Goal: Task Accomplishment & Management: Use online tool/utility

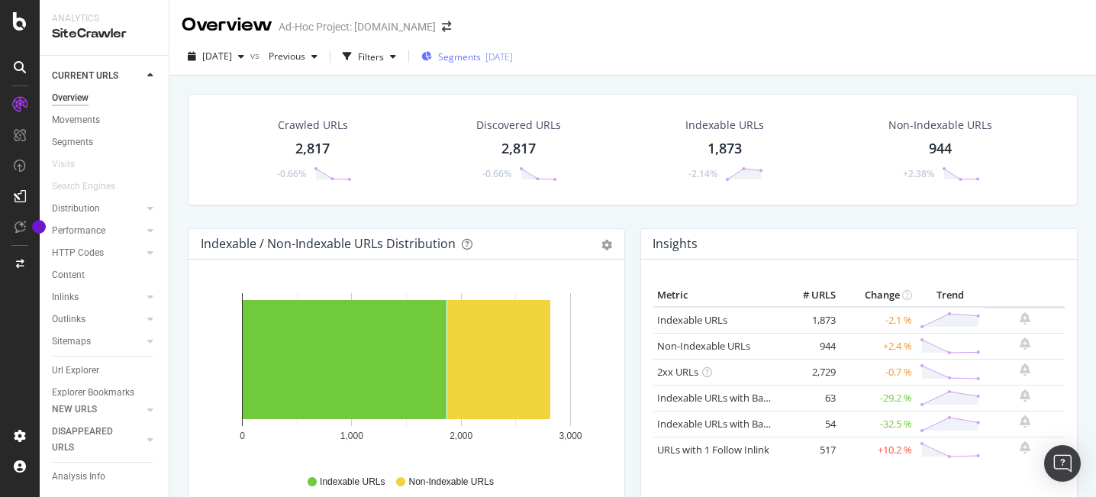
click at [479, 63] on div "Segments 2023-03-08" at bounding box center [467, 56] width 92 height 23
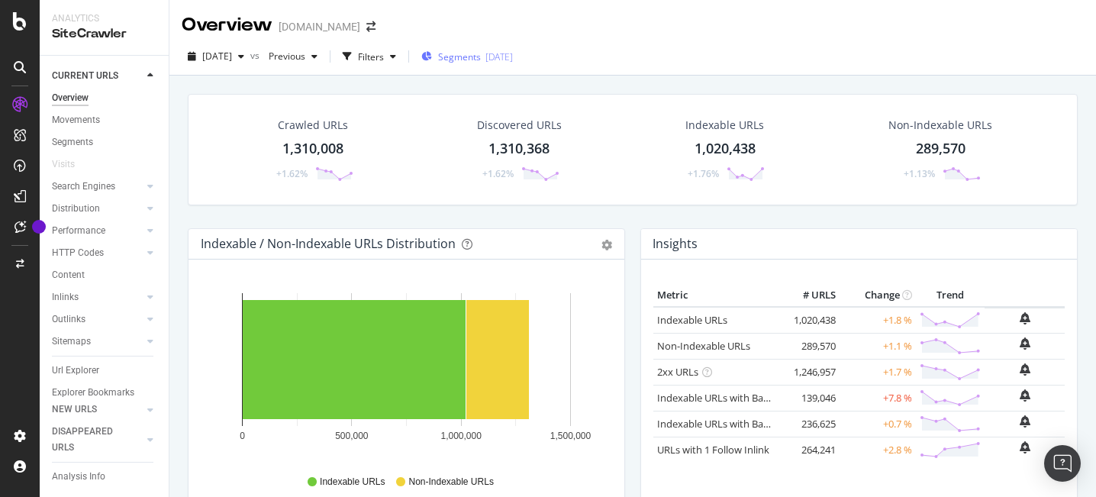
click at [507, 65] on div "Segments 2025-09-22" at bounding box center [467, 56] width 92 height 23
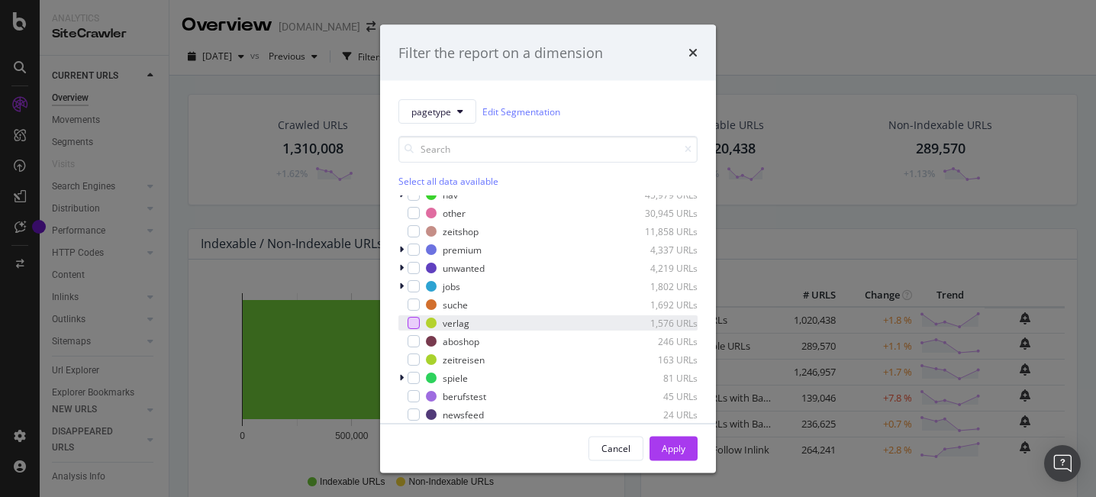
scroll to position [97, 0]
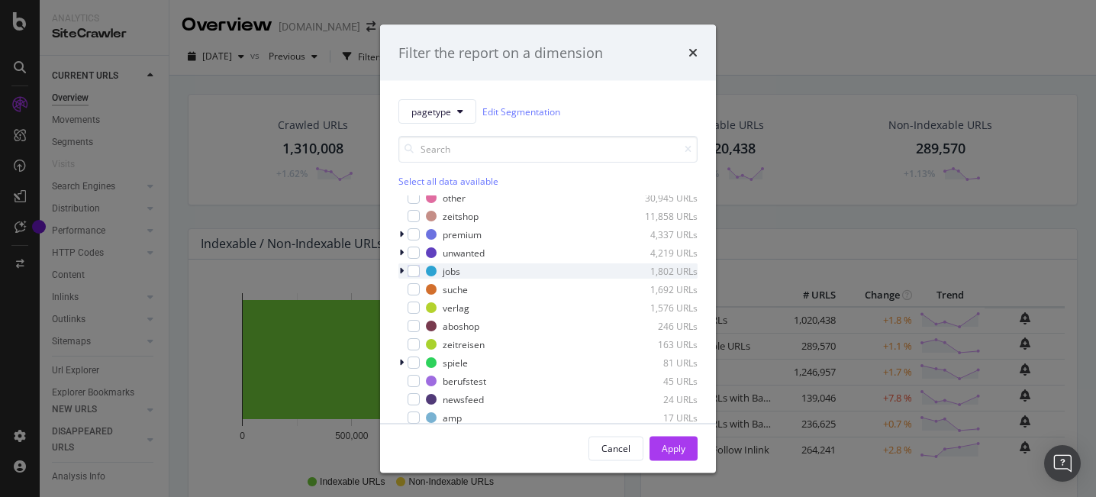
click at [400, 273] on icon "modal" at bounding box center [401, 270] width 5 height 9
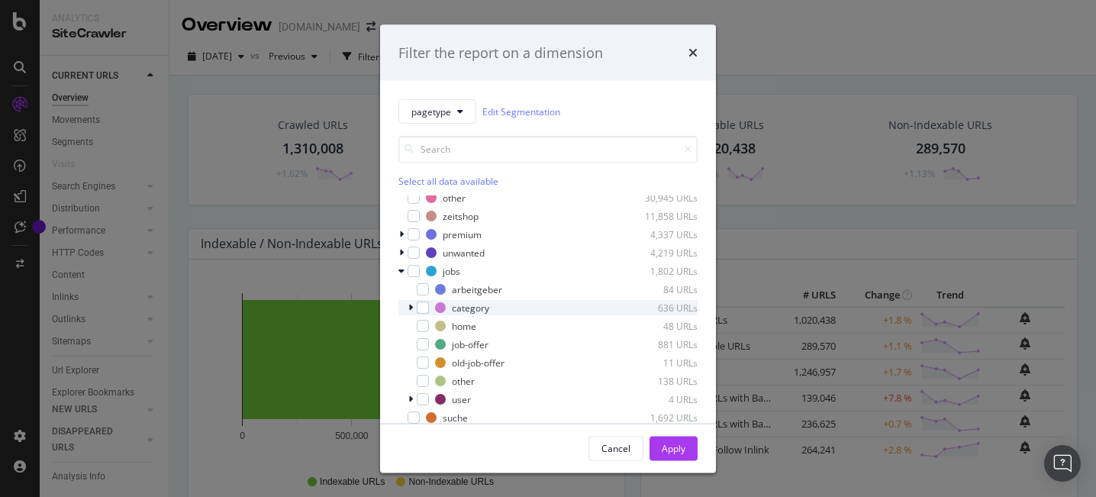
click at [413, 308] on div "modal" at bounding box center [412, 307] width 9 height 15
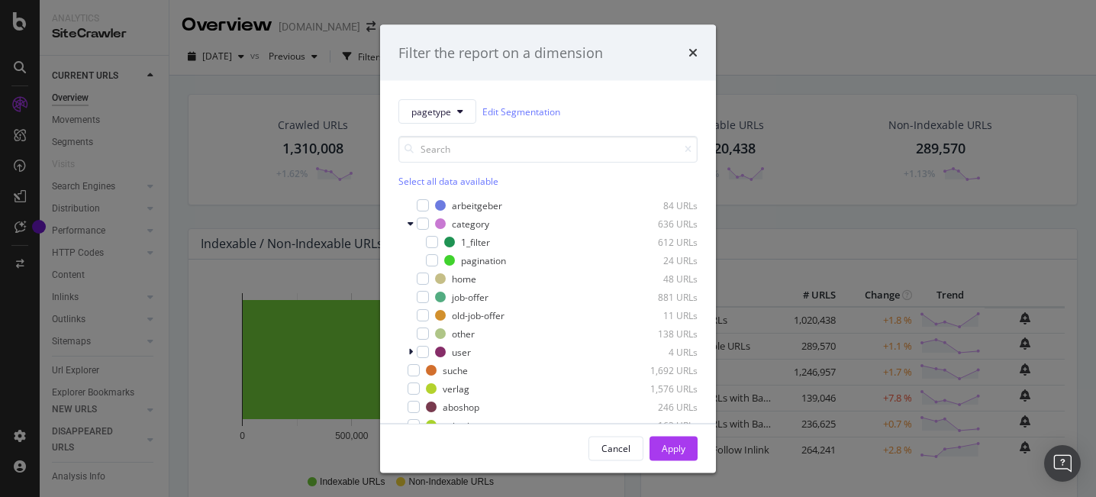
scroll to position [190, 0]
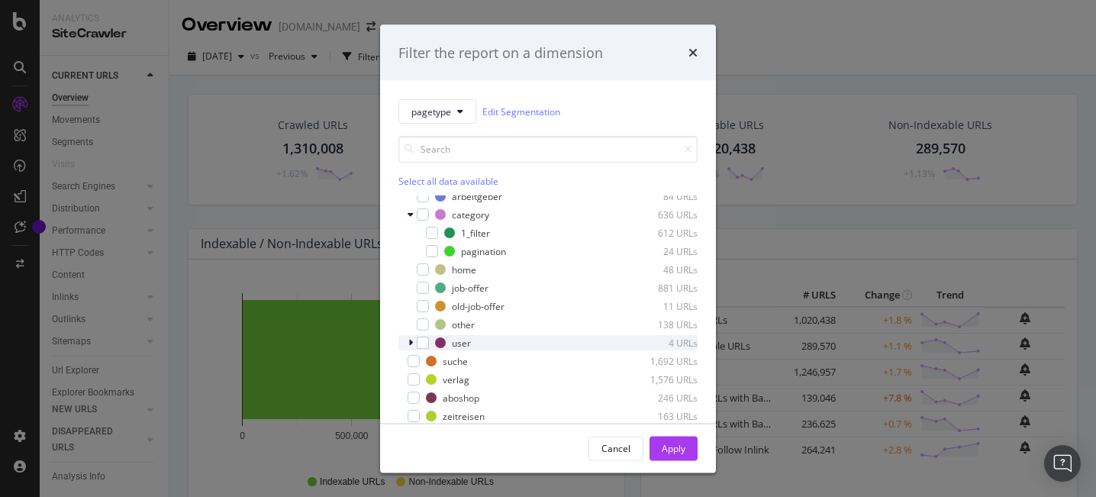
click at [412, 343] on div "modal" at bounding box center [412, 342] width 9 height 15
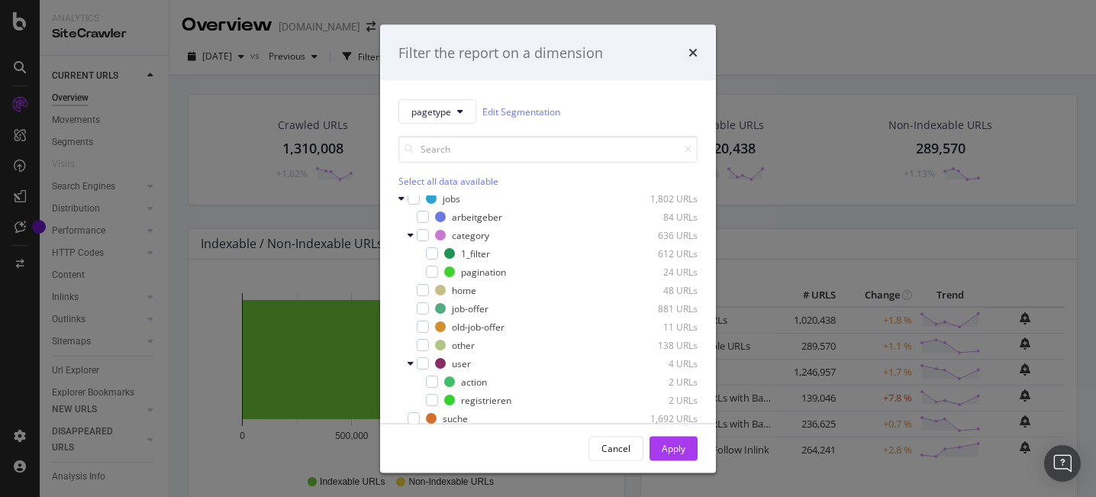
scroll to position [163, 0]
click at [536, 115] on link "Edit Segmentation" at bounding box center [521, 111] width 78 height 16
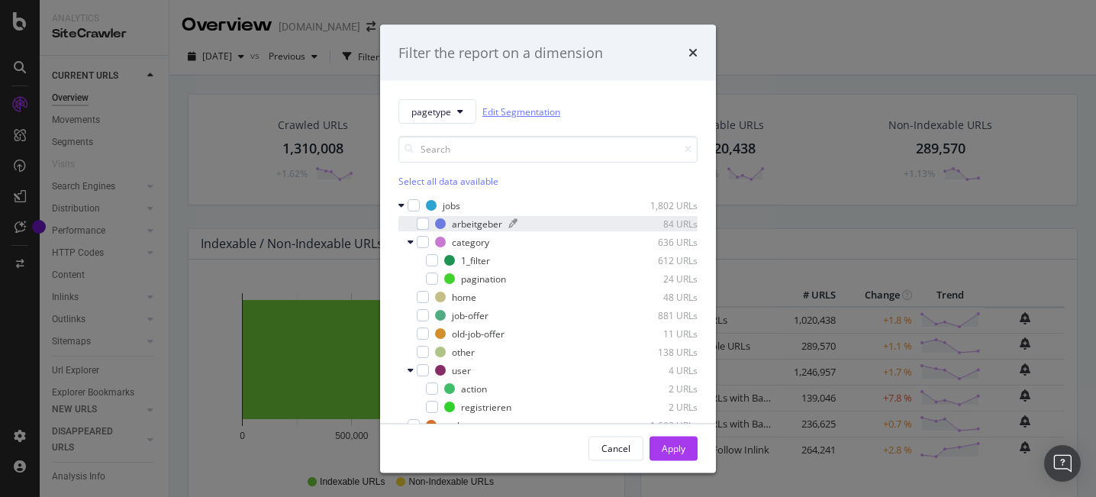
scroll to position [162, 0]
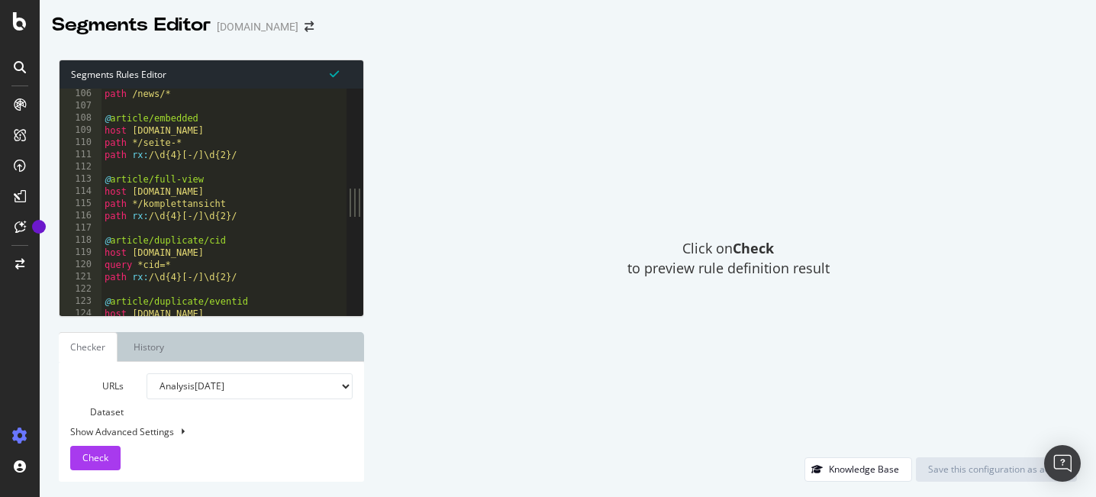
scroll to position [1292, 0]
type textarea "host [DOMAIN_NAME]"
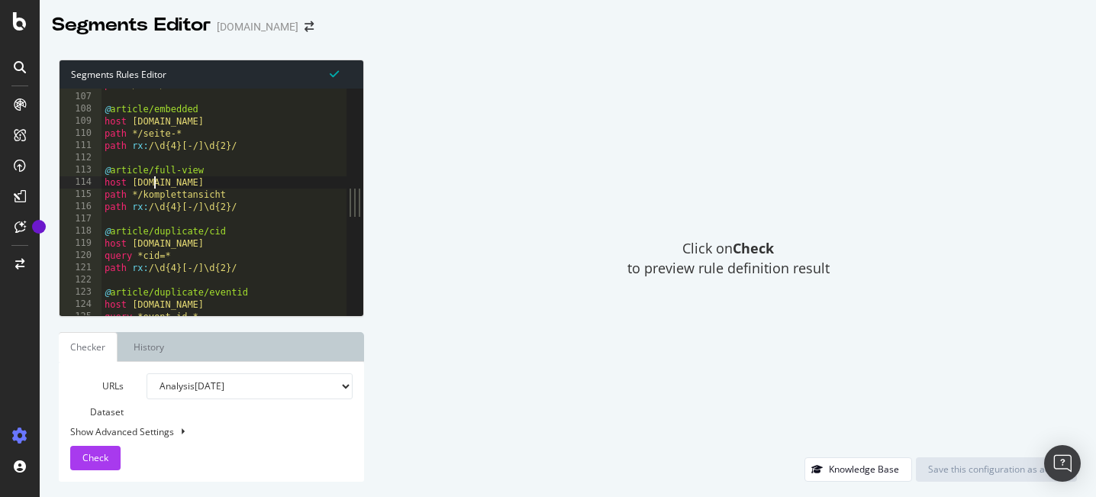
click at [153, 181] on div "path /news/* @ article/embedded host [DOMAIN_NAME] path */seite-* path rx : /\d…" at bounding box center [291, 204] width 380 height 251
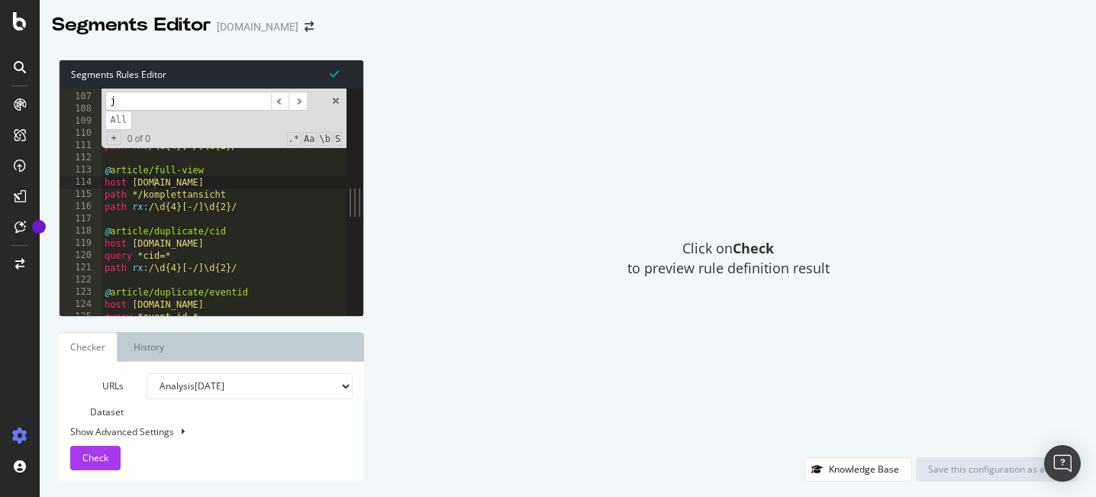
scroll to position [2024, 0]
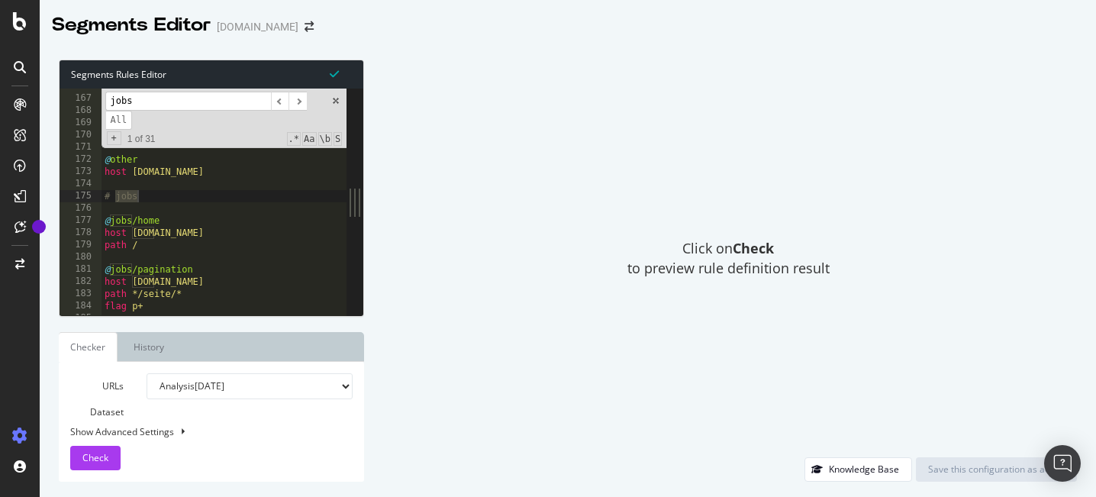
type input "jobs"
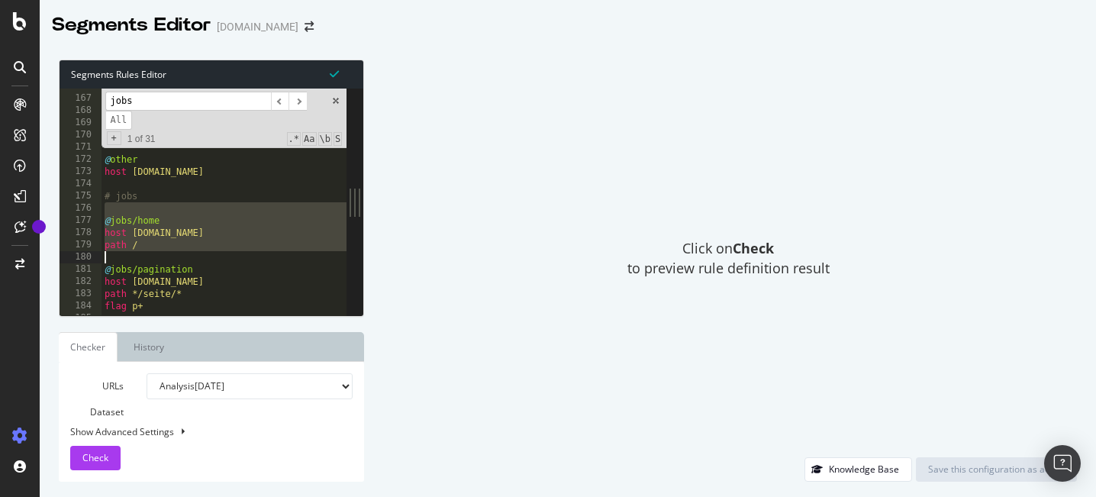
drag, startPoint x: 126, startPoint y: 210, endPoint x: 203, endPoint y: 251, distance: 87.4
click at [203, 251] on div "path */quiz/* @ plan-d host [DOMAIN_NAME] path */plan-d/* @ other host [DOMAIN_…" at bounding box center [291, 205] width 380 height 251
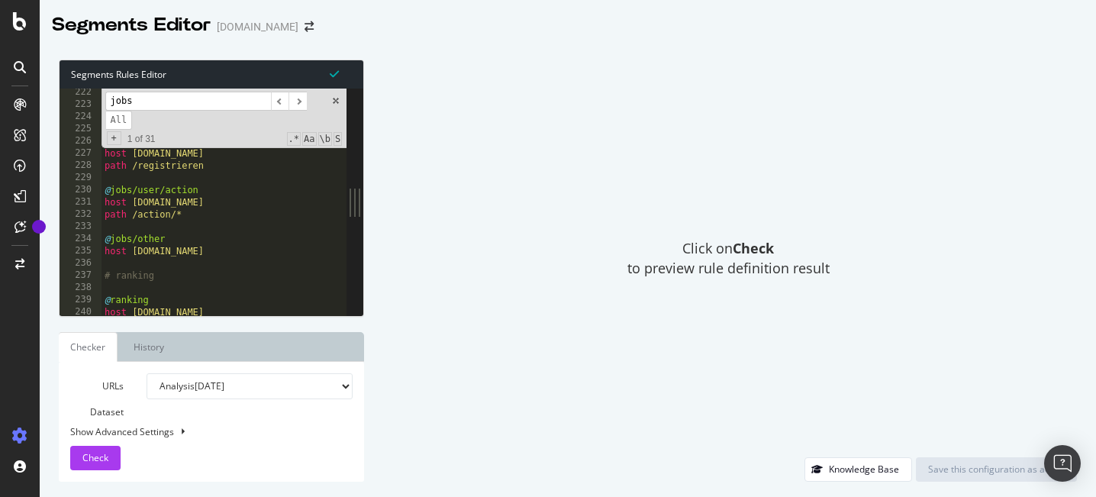
scroll to position [2700, 0]
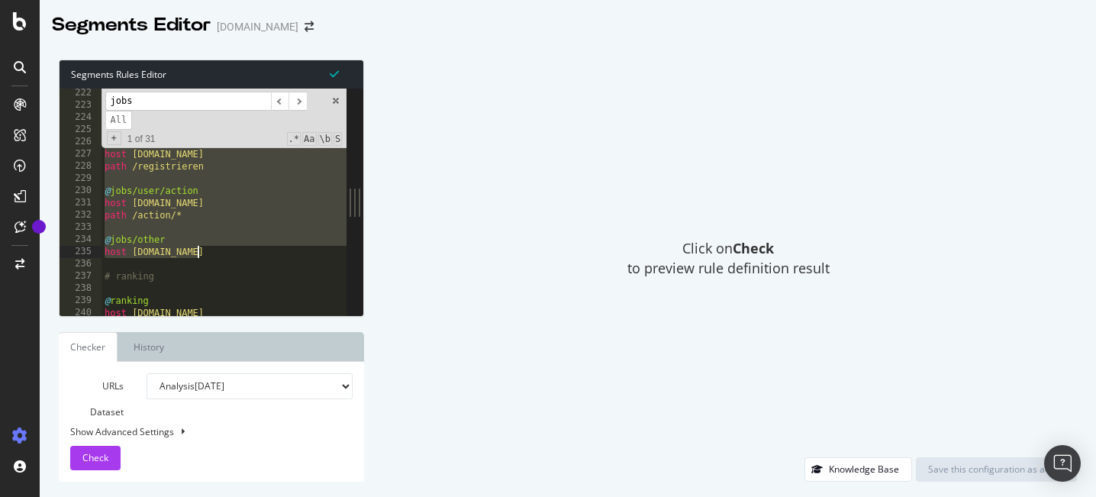
click at [221, 255] on div "@ jobs/Stellenanzeigen host [DOMAIN_NAME] path /jobs/* @ jobs/user/registrieren…" at bounding box center [291, 212] width 380 height 251
type textarea "@jobs/other host [DOMAIN_NAME]"
